Goal: Browse casually

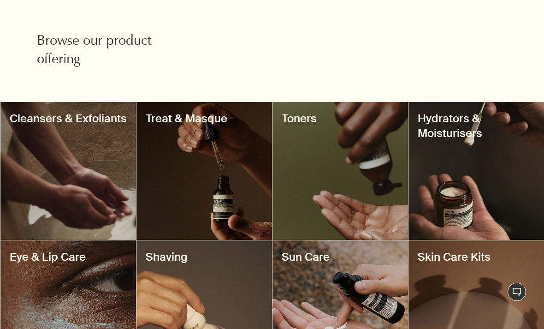
scroll to position [306, 0]
click at [485, 189] on div at bounding box center [477, 171] width 136 height 138
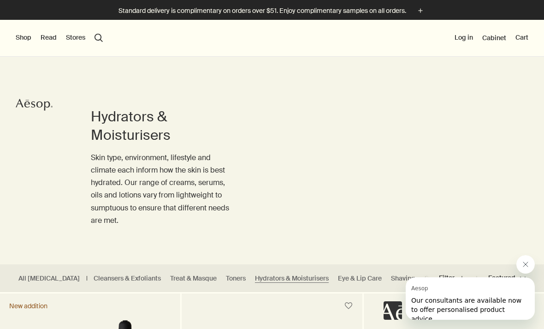
click at [526, 268] on button "Close message from Aesop" at bounding box center [526, 264] width 18 height 18
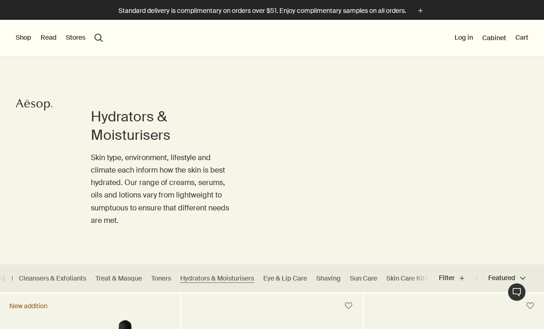
scroll to position [0, 75]
click at [350, 280] on link "Sun Care" at bounding box center [363, 278] width 27 height 9
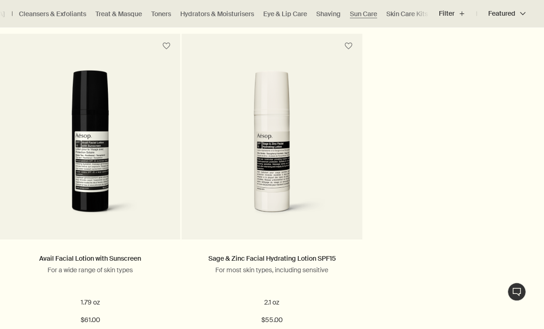
scroll to position [595, 0]
click at [120, 261] on link "Avail Facial Lotion with Sunscreen" at bounding box center [90, 258] width 102 height 8
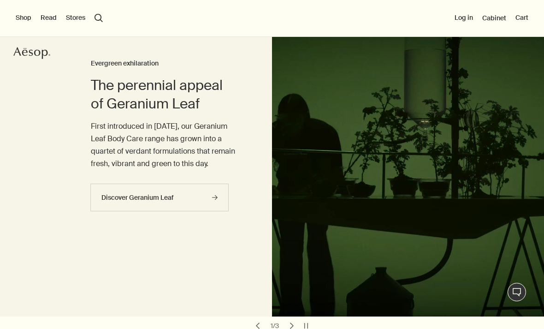
click at [23, 21] on button "Shop" at bounding box center [24, 17] width 16 height 9
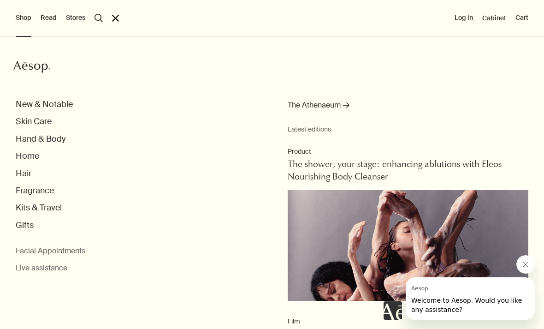
click at [29, 126] on button "Skin Care" at bounding box center [34, 121] width 36 height 11
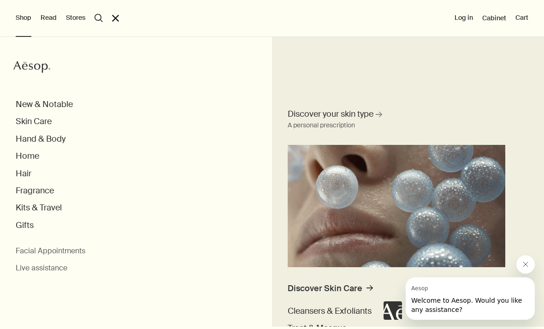
click at [25, 126] on button "Skin Care" at bounding box center [34, 121] width 36 height 11
click at [31, 123] on button "Skin Care" at bounding box center [34, 121] width 36 height 11
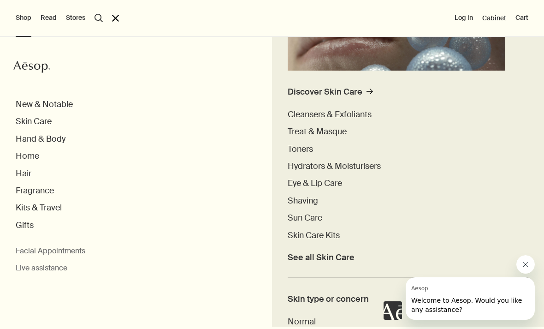
scroll to position [196, 0]
click at [365, 166] on span "Hydrators & Moisturisers" at bounding box center [334, 166] width 93 height 11
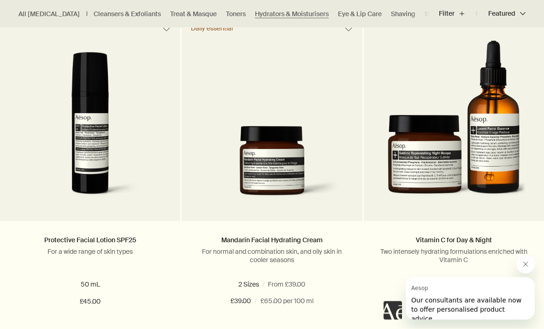
scroll to position [1949, 0]
click at [83, 176] on img at bounding box center [90, 129] width 153 height 155
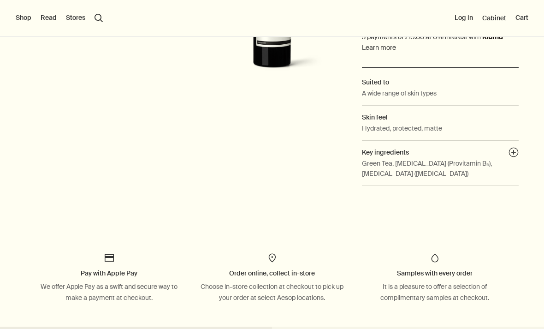
scroll to position [290, 0]
